Goal: Transaction & Acquisition: Subscribe to service/newsletter

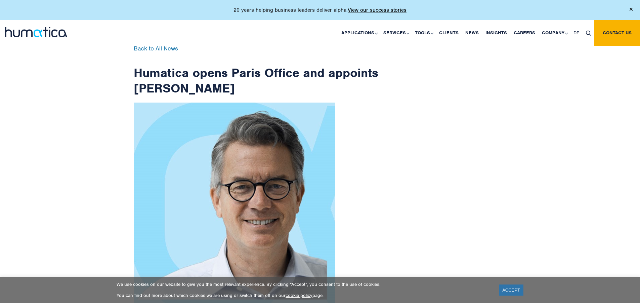
scroll to position [1072, 0]
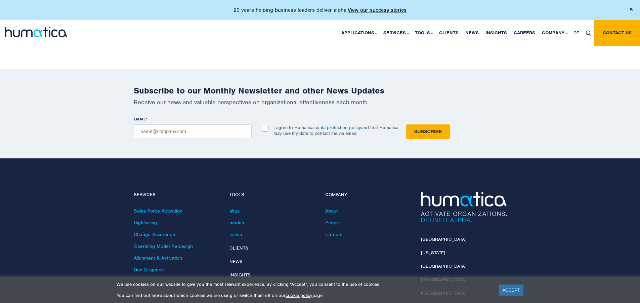
checkbox input "true"
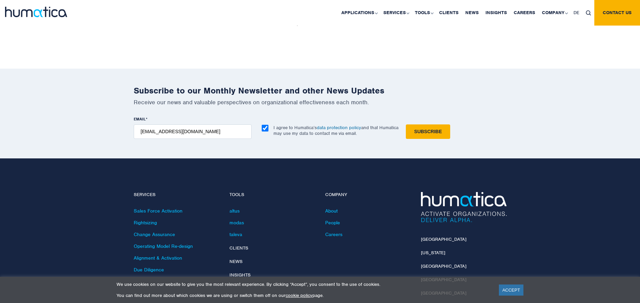
type input "[EMAIL_ADDRESS][DOMAIN_NAME]"
click at [406, 124] on input "Subscribe" at bounding box center [428, 131] width 44 height 14
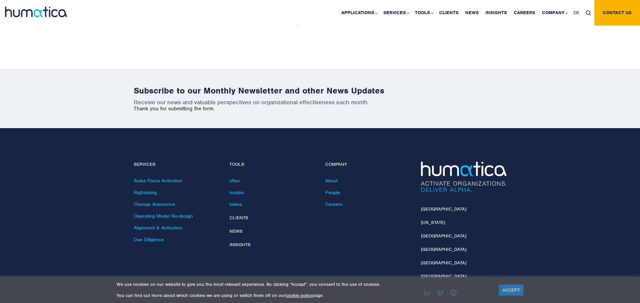
scroll to position [1042, 0]
